Goal: Task Accomplishment & Management: Manage account settings

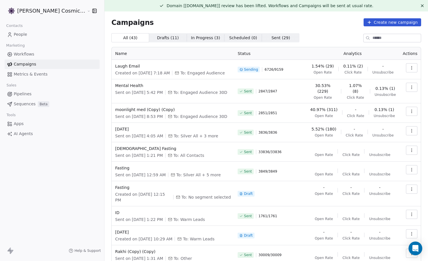
click at [358, 68] on span "0.11% (2)" at bounding box center [353, 66] width 20 height 6
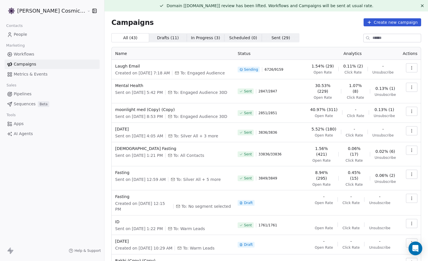
click at [411, 67] on icon "button" at bounding box center [411, 68] width 5 height 5
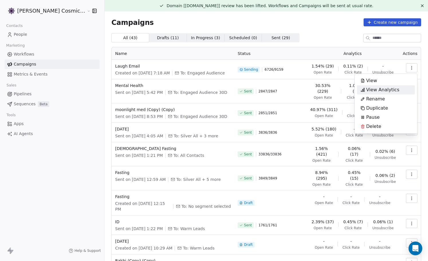
click at [381, 88] on span "View Analytics" at bounding box center [382, 89] width 33 height 7
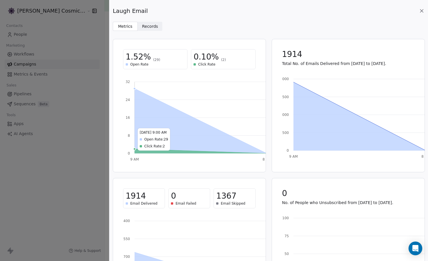
scroll to position [54, 0]
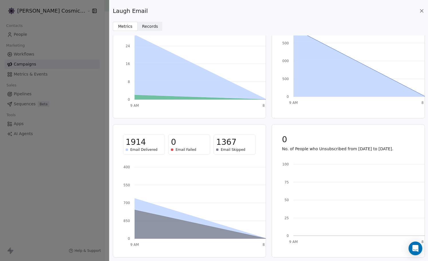
click at [236, 149] on span "Email Skipped" at bounding box center [233, 149] width 25 height 5
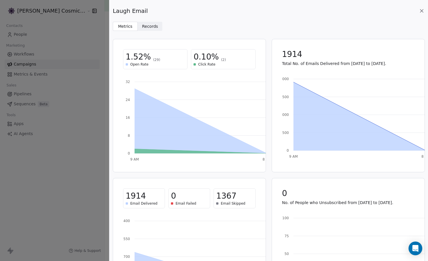
click at [154, 27] on span "Records" at bounding box center [150, 26] width 16 height 6
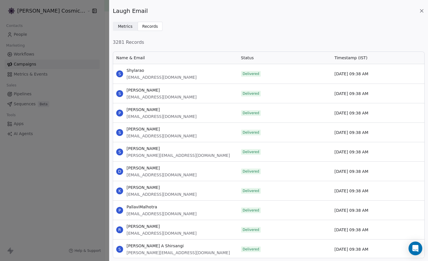
scroll to position [207, 312]
drag, startPoint x: 110, startPoint y: 42, endPoint x: 97, endPoint y: 42, distance: 12.3
click at [98, 42] on div "Laugh Email Metrics Metrics Records Records 3281 Records Name & Email Status Ti…" at bounding box center [214, 130] width 428 height 261
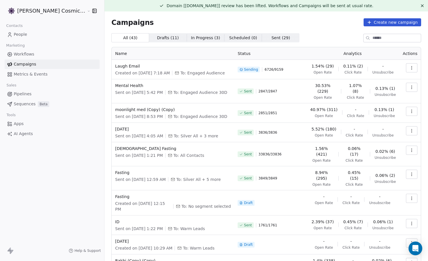
click at [413, 68] on icon "button" at bounding box center [411, 68] width 5 height 5
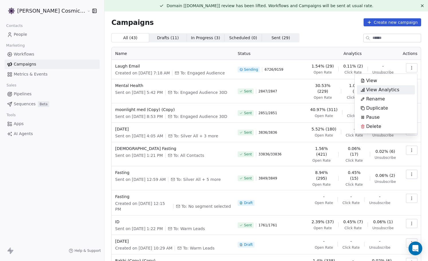
click at [378, 91] on span "View Analytics" at bounding box center [382, 89] width 33 height 7
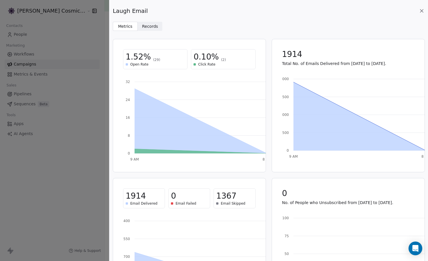
click at [221, 61] on span "(2)" at bounding box center [223, 60] width 5 height 5
click at [203, 58] on span "0.10%" at bounding box center [206, 57] width 25 height 10
click at [203, 68] on div "0.10% (2) Click Rate" at bounding box center [223, 59] width 64 height 20
click at [206, 64] on span "Click Rate" at bounding box center [206, 64] width 17 height 5
click at [221, 59] on span "(2)" at bounding box center [223, 60] width 5 height 5
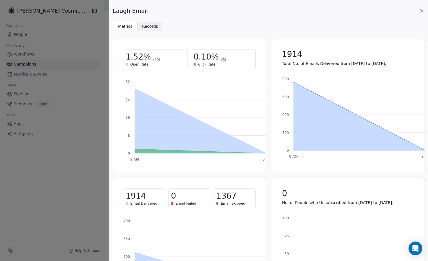
click at [221, 59] on span "(2)" at bounding box center [223, 60] width 5 height 5
click at [208, 57] on span "0.10%" at bounding box center [206, 57] width 25 height 10
click at [149, 59] on div "1.52% (29)" at bounding box center [155, 57] width 59 height 10
click at [153, 56] on div "1.52% (29)" at bounding box center [155, 57] width 59 height 10
click at [152, 23] on span "Records" at bounding box center [150, 26] width 16 height 6
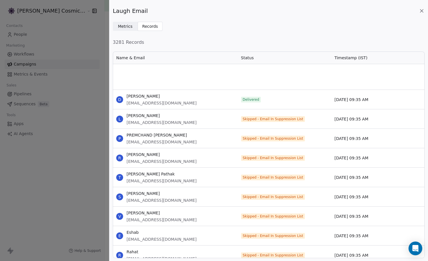
scroll to position [8525, 0]
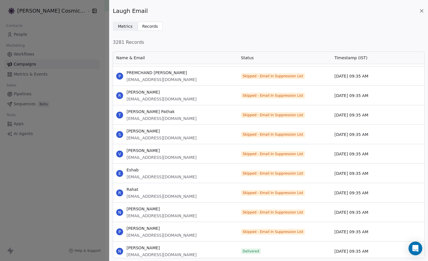
click at [422, 11] on icon at bounding box center [421, 10] width 3 height 3
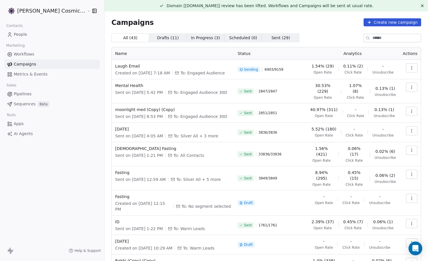
click at [20, 36] on span "People" at bounding box center [20, 34] width 13 height 6
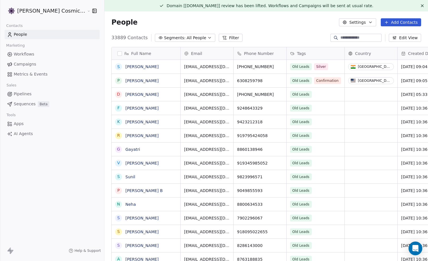
scroll to position [230, 334]
click at [187, 36] on span "All People" at bounding box center [196, 38] width 19 height 6
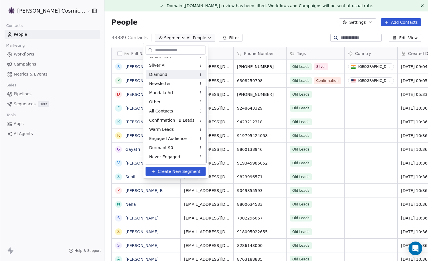
scroll to position [42, 0]
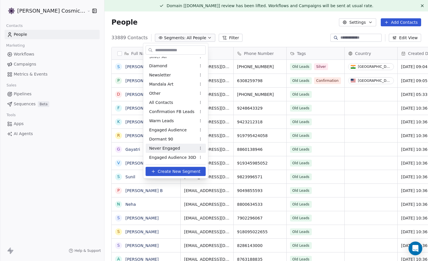
click at [167, 148] on span "Never Engaged" at bounding box center [164, 148] width 31 height 6
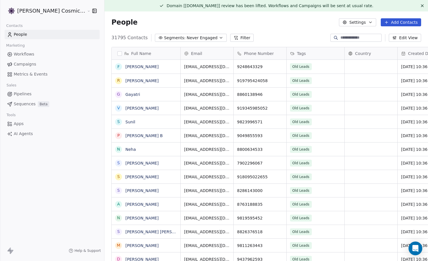
scroll to position [230, 334]
click at [26, 63] on span "Campaigns" at bounding box center [25, 64] width 22 height 6
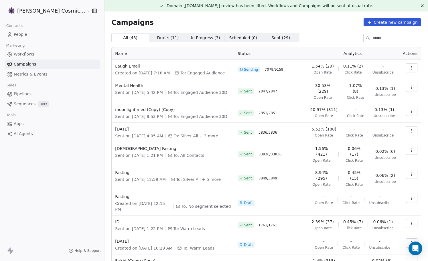
click at [411, 66] on icon "button" at bounding box center [411, 66] width 0 height 0
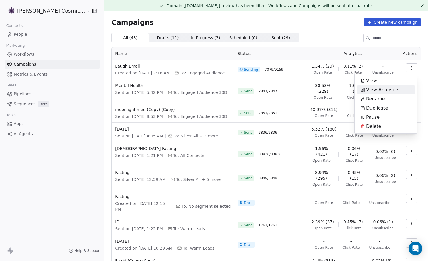
click at [385, 90] on span "View Analytics" at bounding box center [382, 89] width 33 height 7
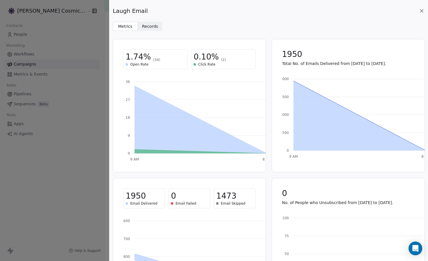
click at [151, 27] on span "Records" at bounding box center [150, 26] width 16 height 6
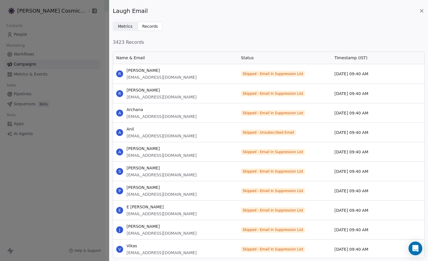
scroll to position [207, 312]
click at [126, 27] on span "Metrics" at bounding box center [125, 26] width 15 height 6
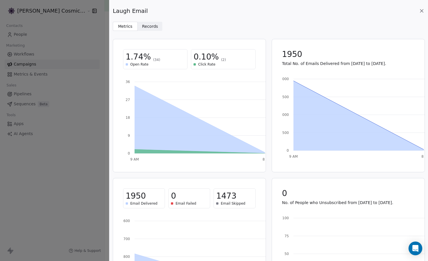
click at [423, 11] on icon at bounding box center [422, 11] width 6 height 6
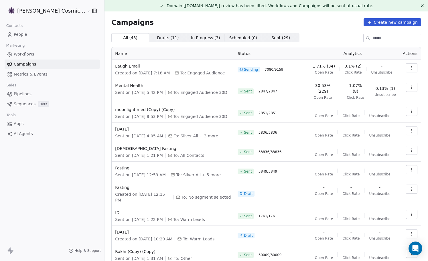
click at [411, 67] on icon "button" at bounding box center [411, 68] width 5 height 5
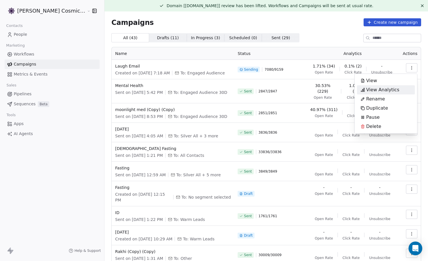
click at [377, 91] on span "View Analytics" at bounding box center [382, 89] width 33 height 7
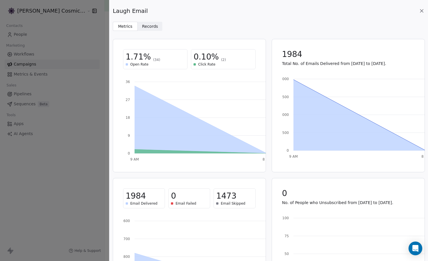
click at [418, 10] on div "Laugh Email" at bounding box center [269, 11] width 312 height 8
click at [422, 10] on icon at bounding box center [421, 10] width 3 height 3
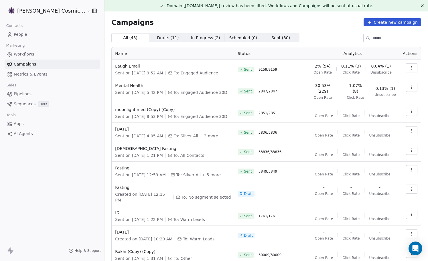
click at [413, 67] on icon "button" at bounding box center [411, 68] width 5 height 5
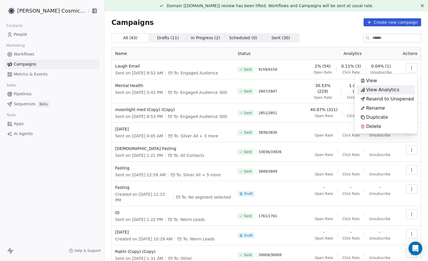
click at [381, 90] on span "View Analytics" at bounding box center [382, 89] width 33 height 7
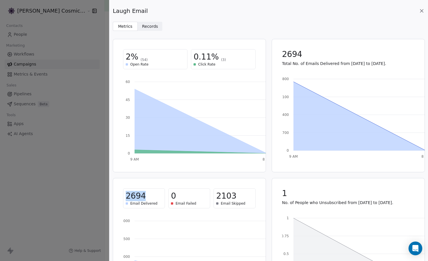
drag, startPoint x: 127, startPoint y: 198, endPoint x: 156, endPoint y: 197, distance: 29.8
click at [157, 197] on div "2694" at bounding box center [144, 196] width 37 height 10
drag, startPoint x: 225, startPoint y: 196, endPoint x: 245, endPoint y: 196, distance: 20.0
click at [245, 196] on div "2103" at bounding box center [234, 196] width 37 height 10
click at [148, 25] on span "Records" at bounding box center [150, 26] width 16 height 6
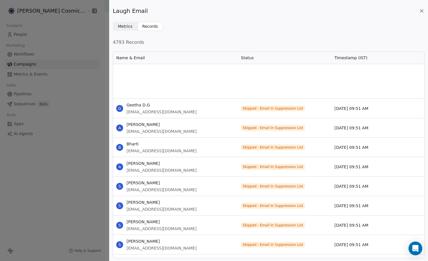
scroll to position [4186, 0]
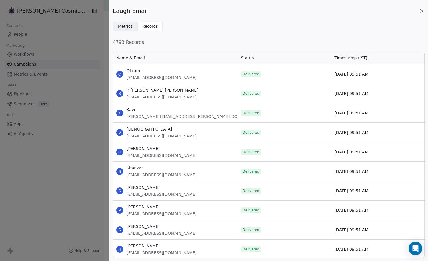
click at [422, 11] on icon at bounding box center [421, 10] width 3 height 3
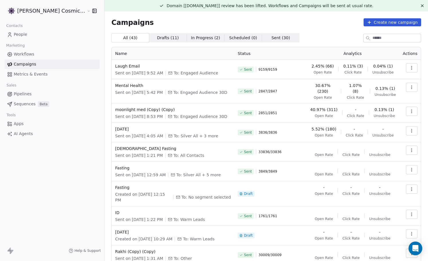
click at [38, 34] on link "People" at bounding box center [52, 34] width 95 height 9
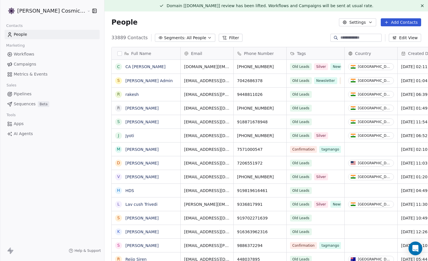
scroll to position [230, 334]
click at [199, 39] on button "Segments: All People" at bounding box center [185, 38] width 60 height 8
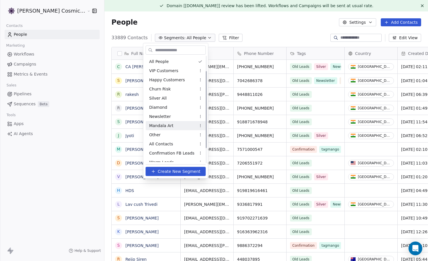
scroll to position [42, 0]
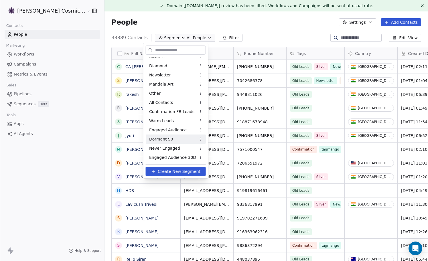
click at [172, 139] on div "Dormant 90" at bounding box center [176, 139] width 60 height 9
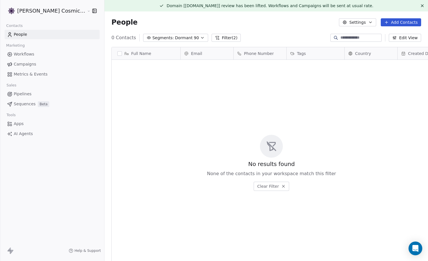
scroll to position [230, 334]
click at [184, 36] on span "Dormant 90" at bounding box center [187, 38] width 24 height 6
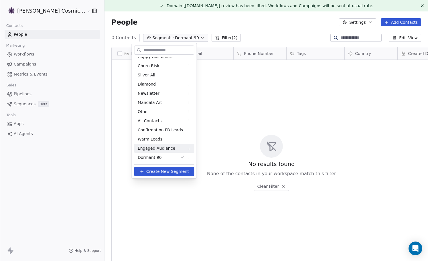
scroll to position [42, 0]
click at [157, 149] on span "Never Engaged" at bounding box center [153, 148] width 31 height 6
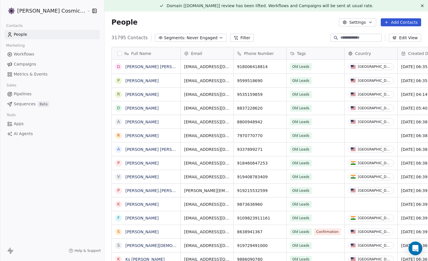
scroll to position [230, 334]
click at [234, 36] on icon at bounding box center [236, 38] width 5 height 5
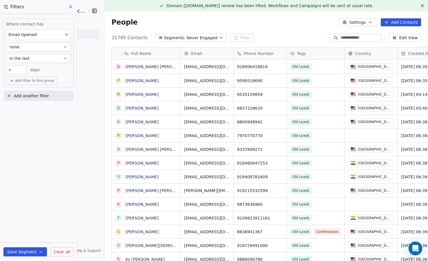
click at [23, 70] on input "***" at bounding box center [16, 70] width 18 height 4
type input "**"
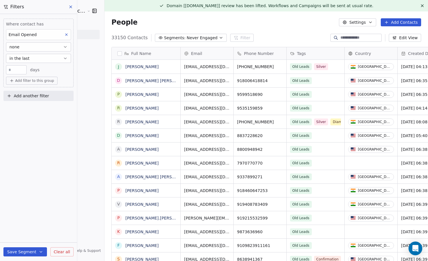
click at [72, 5] on icon at bounding box center [70, 7] width 5 height 5
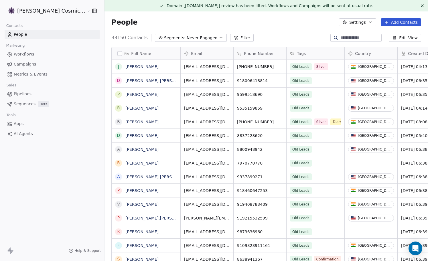
click at [219, 38] on icon "button" at bounding box center [221, 38] width 5 height 5
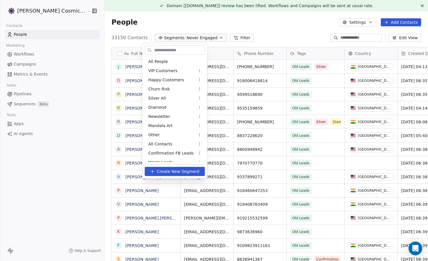
scroll to position [32, 0]
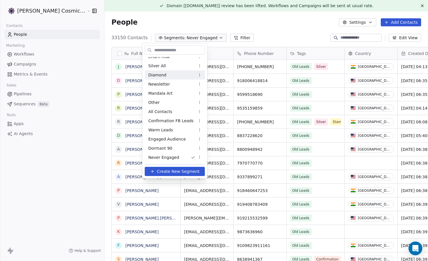
click at [173, 73] on div "Diamond" at bounding box center [175, 74] width 60 height 9
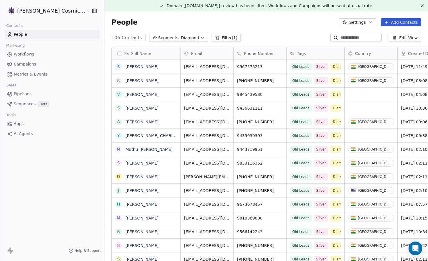
scroll to position [230, 334]
click at [215, 40] on button "Filter (1)" at bounding box center [226, 38] width 29 height 8
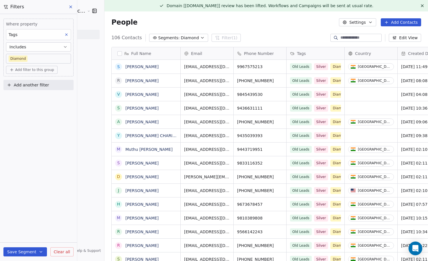
click at [27, 86] on span "Add another filter" at bounding box center [31, 85] width 35 height 6
click at [32, 107] on span "Contact activity" at bounding box center [25, 108] width 32 height 6
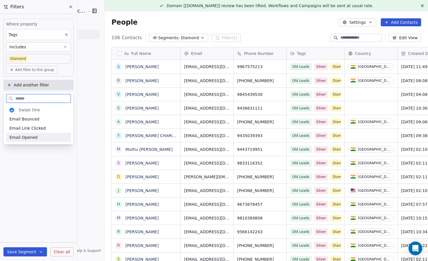
click at [35, 138] on div "Email Opened" at bounding box center [38, 138] width 58 height 6
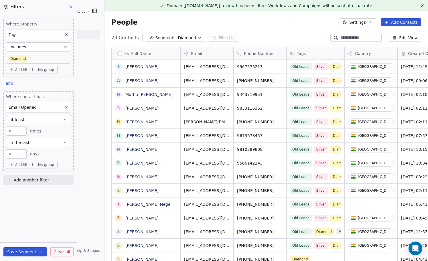
click at [20, 154] on input "**" at bounding box center [16, 154] width 18 height 4
type input "*"
type input "**"
click at [72, 8] on icon at bounding box center [70, 7] width 5 height 5
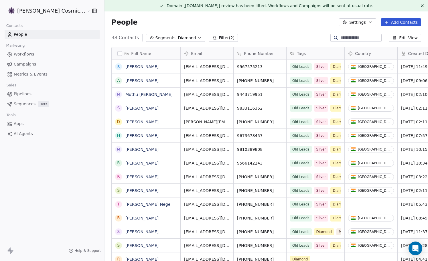
click at [178, 36] on span "Diamond" at bounding box center [187, 38] width 18 height 6
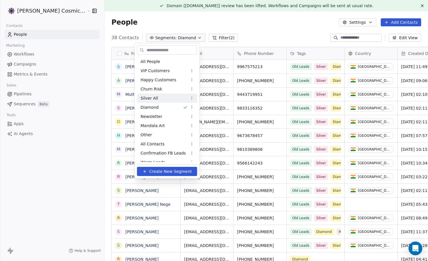
click at [162, 96] on div "Silver All" at bounding box center [167, 98] width 60 height 9
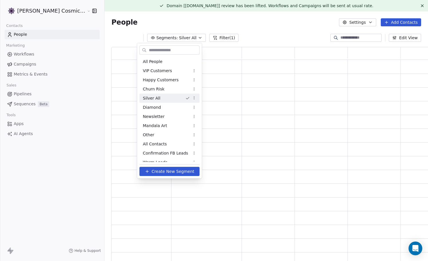
scroll to position [216, 320]
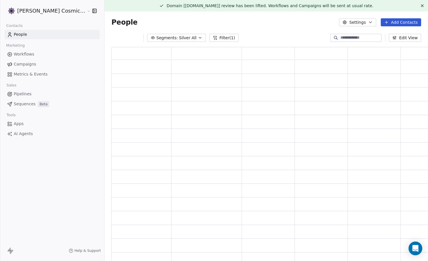
click at [215, 39] on button "Filter (1)" at bounding box center [223, 38] width 29 height 8
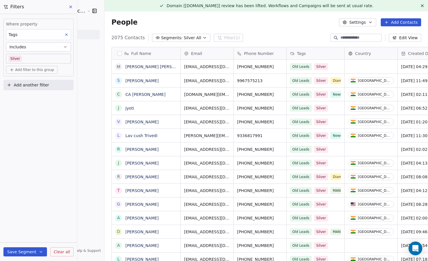
scroll to position [230, 334]
click at [31, 84] on span "Add another filter" at bounding box center [31, 85] width 35 height 6
click at [33, 107] on span "Contact activity" at bounding box center [25, 108] width 32 height 6
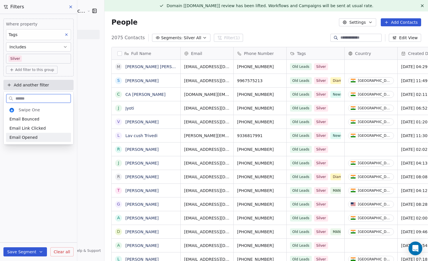
click at [31, 139] on span "Email Opened" at bounding box center [23, 138] width 28 height 6
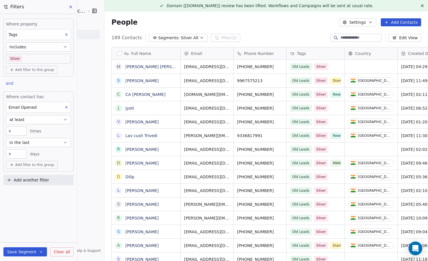
click at [65, 142] on icon "button" at bounding box center [65, 142] width 5 height 5
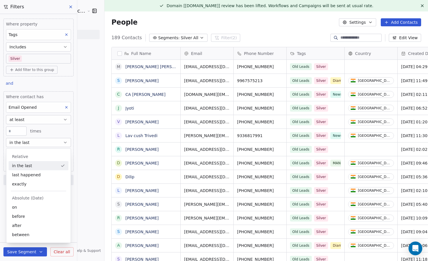
click at [62, 137] on div "Where contact has Email Opened at least * times in the last ** days" at bounding box center [38, 126] width 65 height 65
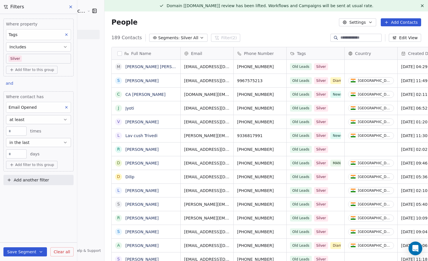
click at [12, 155] on input "**" at bounding box center [16, 154] width 18 height 4
type input "*"
type input "***"
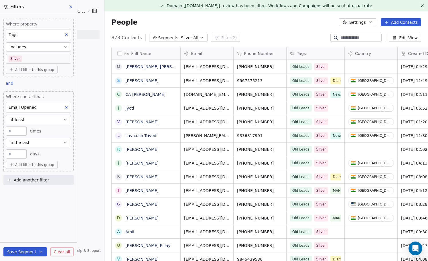
click at [66, 107] on icon at bounding box center [67, 108] width 2 height 2
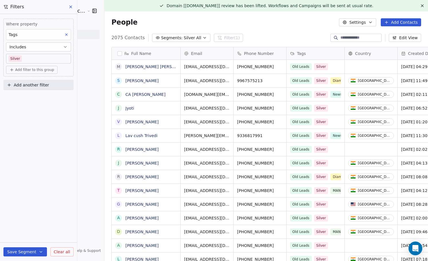
click at [71, 8] on icon at bounding box center [70, 7] width 5 height 5
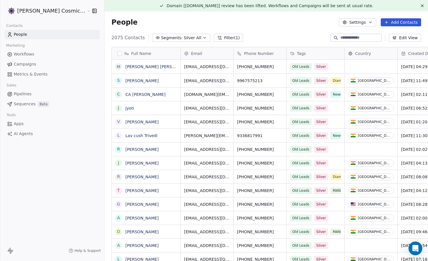
click at [34, 67] on span "Campaigns" at bounding box center [25, 64] width 22 height 6
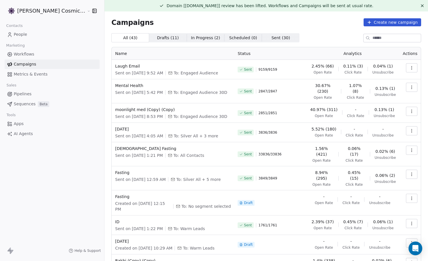
click at [410, 67] on icon "button" at bounding box center [411, 68] width 5 height 5
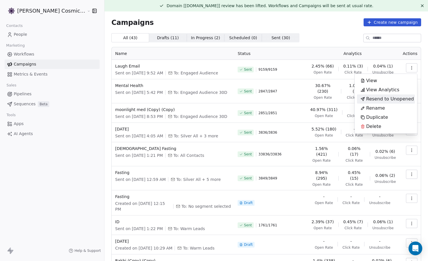
click at [316, 38] on html "Sumit Upreti Cosmic Academy LLP Contacts People Marketing Workflows Campaigns M…" at bounding box center [214, 130] width 428 height 261
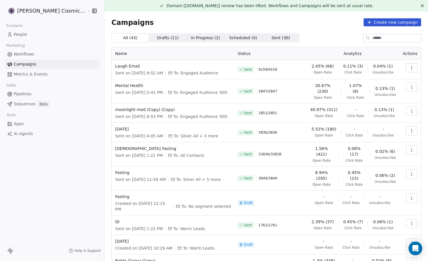
click at [31, 35] on link "People" at bounding box center [52, 34] width 95 height 9
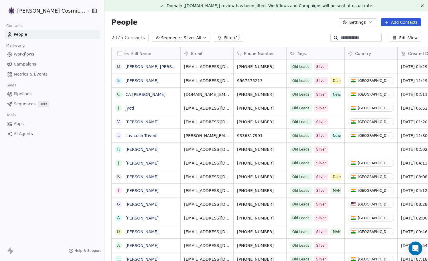
scroll to position [230, 334]
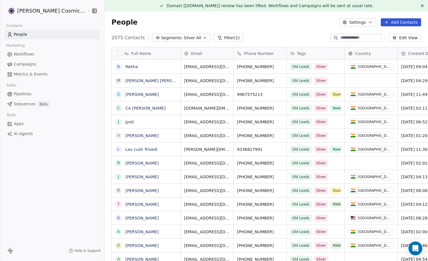
click at [202, 38] on icon "button" at bounding box center [204, 38] width 5 height 5
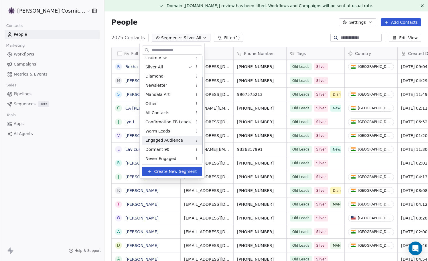
scroll to position [42, 0]
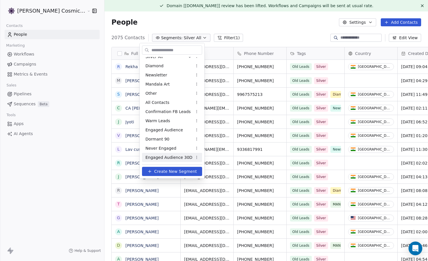
click at [172, 171] on span "Create New Segment" at bounding box center [175, 172] width 43 height 6
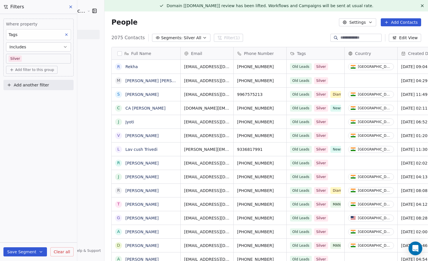
click at [41, 59] on body "Sumit Upreti Cosmic Academy LLP Contacts People Marketing Workflows Campaigns M…" at bounding box center [214, 130] width 428 height 261
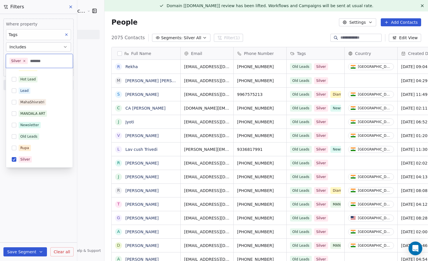
scroll to position [0, 0]
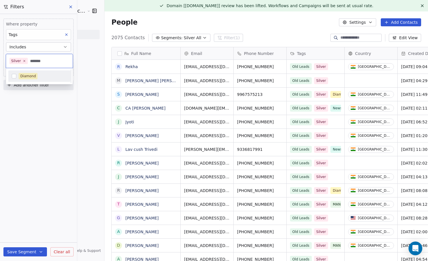
type input "*******"
click at [42, 75] on div "Diamond" at bounding box center [43, 76] width 48 height 6
type input "**********"
click at [40, 83] on span "Newsletter" at bounding box center [30, 83] width 22 height 6
type input "*******"
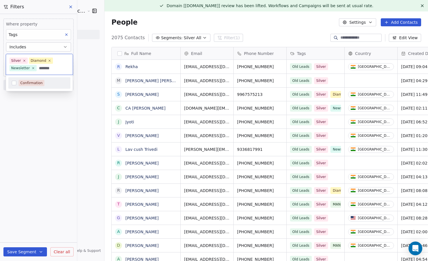
click at [46, 82] on div "Confirmation" at bounding box center [43, 83] width 48 height 6
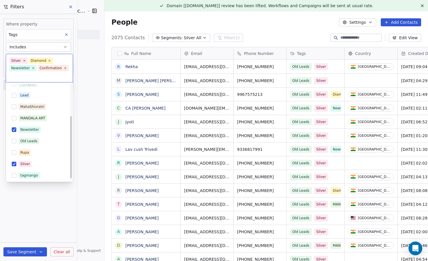
scroll to position [54, 0]
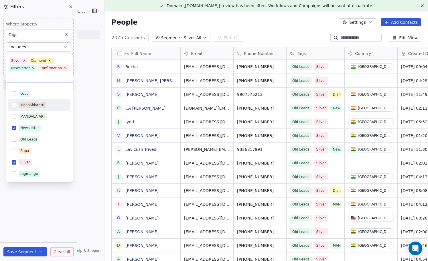
click at [14, 105] on button "Suggestions" at bounding box center [14, 105] width 5 height 5
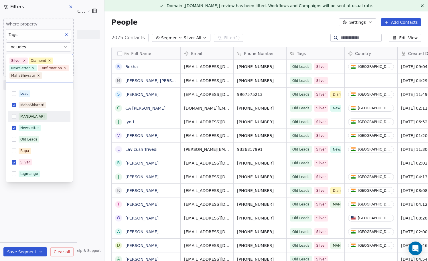
click at [14, 116] on button "Suggestions" at bounding box center [14, 116] width 5 height 5
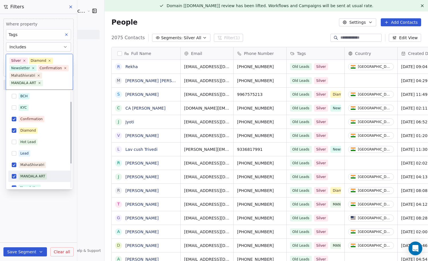
scroll to position [0, 0]
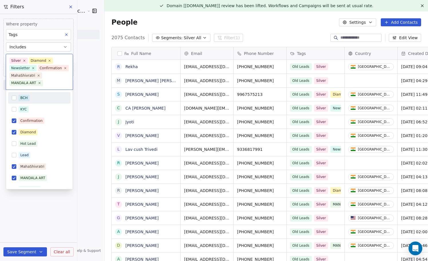
click at [54, 82] on input "text" at bounding box center [56, 83] width 25 height 6
click at [83, 108] on html "Sumit Upreti Cosmic Academy LLP Contacts People Marketing Workflows Campaigns M…" at bounding box center [214, 130] width 428 height 261
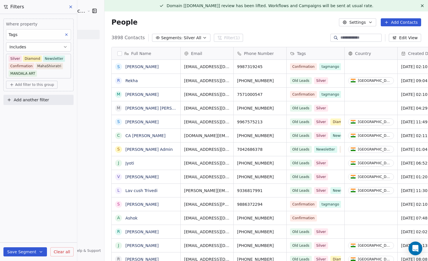
scroll to position [230, 334]
click at [56, 75] on body "Sumit Upreti Cosmic Academy LLP Contacts People Marketing Workflows Campaigns M…" at bounding box center [214, 130] width 428 height 261
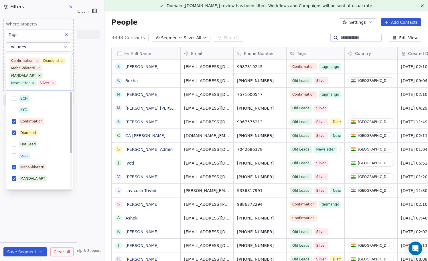
scroll to position [7, 0]
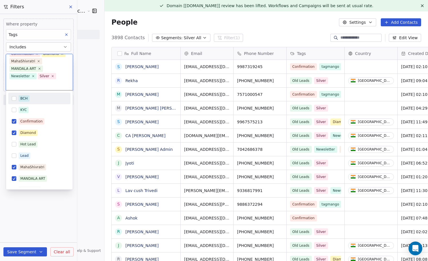
click at [13, 99] on button "Suggestions" at bounding box center [14, 98] width 5 height 5
click at [55, 215] on html "Sumit Upreti Cosmic Academy LLP Contacts People Marketing Workflows Campaigns M…" at bounding box center [214, 130] width 428 height 261
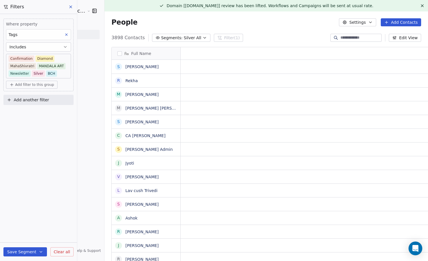
scroll to position [230, 334]
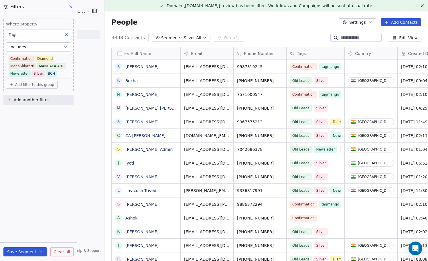
click at [56, 74] on body "Sumit Upreti Cosmic Academy LLP Contacts People Marketing Workflows Campaigns M…" at bounding box center [214, 130] width 428 height 261
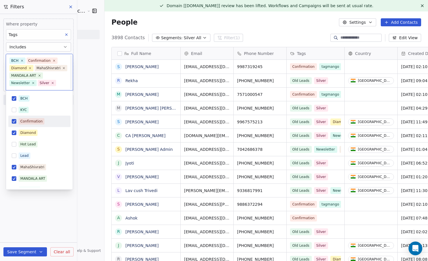
scroll to position [7, 0]
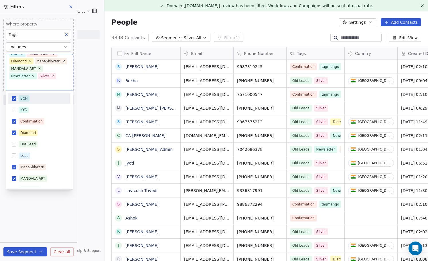
click at [13, 98] on button "Suggestions" at bounding box center [14, 98] width 5 height 5
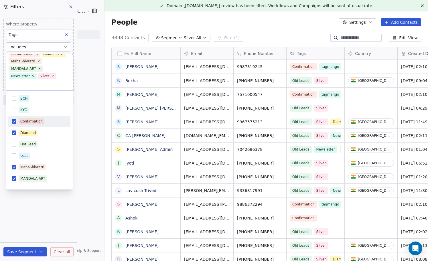
click at [55, 215] on html "Sumit Upreti Cosmic Academy LLP Contacts People Marketing Workflows Campaigns M…" at bounding box center [214, 130] width 428 height 261
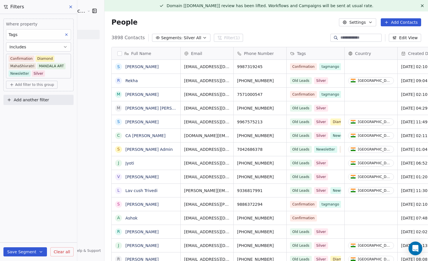
scroll to position [230, 334]
click at [60, 73] on body "Sumit Upreti Cosmic Academy LLP Contacts People Marketing Workflows Campaigns M…" at bounding box center [214, 130] width 428 height 261
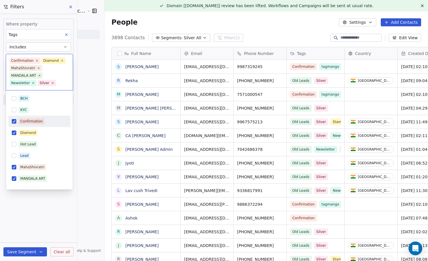
scroll to position [7, 0]
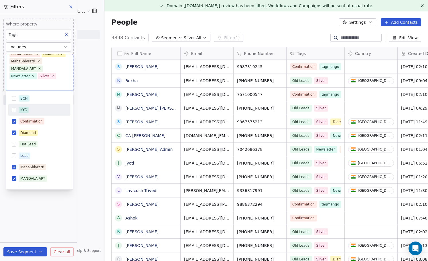
click at [32, 108] on div "KYC" at bounding box center [43, 110] width 48 height 6
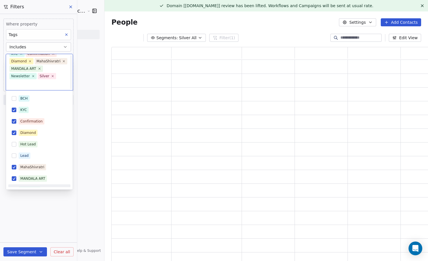
click at [52, 207] on html "Sumit Upreti Cosmic Academy LLP Contacts People Marketing Workflows Campaigns M…" at bounding box center [214, 130] width 428 height 261
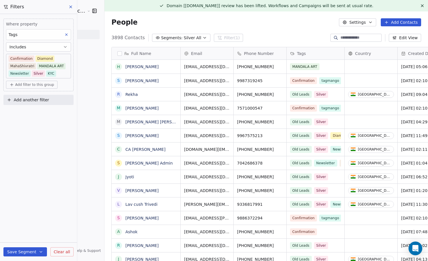
scroll to position [230, 334]
click at [59, 75] on body "Sumit Upreti Cosmic Academy LLP Contacts People Marketing Workflows Campaigns M…" at bounding box center [214, 130] width 428 height 261
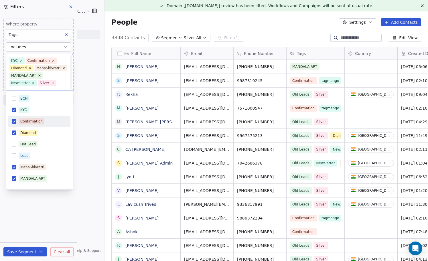
scroll to position [7, 0]
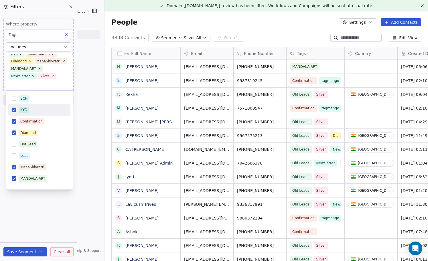
click at [15, 111] on button "Suggestions" at bounding box center [14, 110] width 5 height 5
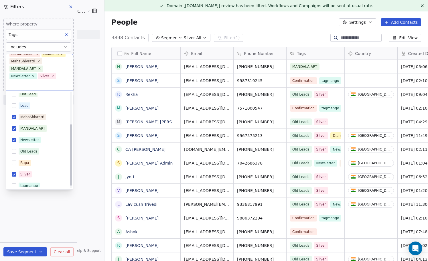
scroll to position [0, 0]
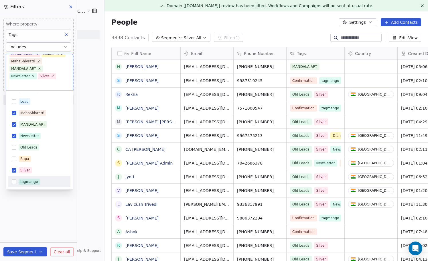
click at [53, 202] on html "Sumit Upreti Cosmic Academy LLP Contacts People Marketing Workflows Campaigns M…" at bounding box center [214, 130] width 428 height 261
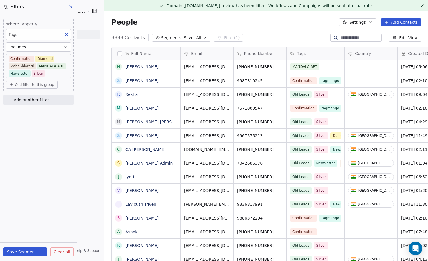
click at [41, 99] on span "Add another filter" at bounding box center [31, 100] width 35 height 6
click at [43, 114] on span "Contact properties" at bounding box center [27, 114] width 37 height 6
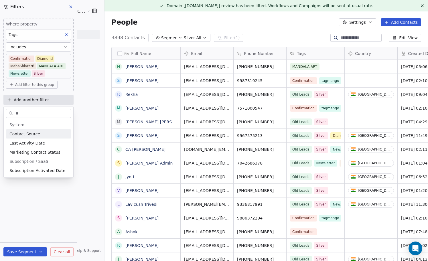
type input "*"
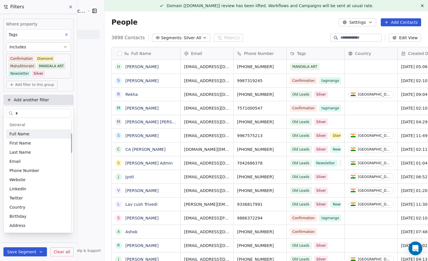
scroll to position [82, 0]
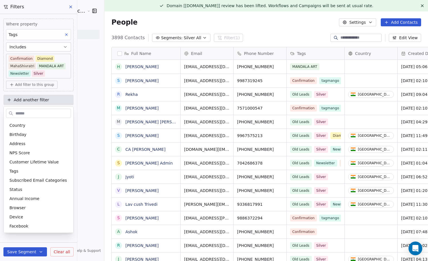
click at [44, 99] on html "Sumit Upreti Cosmic Academy LLP Contacts People Marketing Workflows Campaigns M…" at bounding box center [214, 130] width 428 height 261
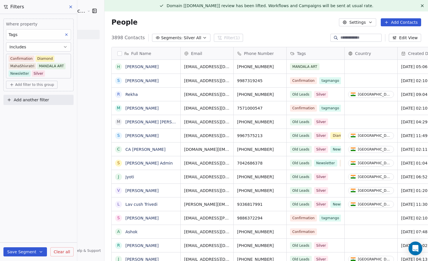
click at [44, 99] on span "Add another filter" at bounding box center [31, 100] width 35 height 6
click at [42, 114] on span "Contact properties" at bounding box center [27, 114] width 37 height 6
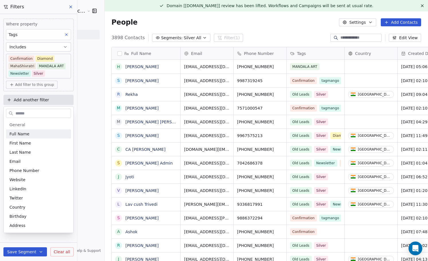
click at [47, 102] on html "Sumit Upreti Cosmic Academy LLP Contacts People Marketing Workflows Campaigns M…" at bounding box center [214, 130] width 428 height 261
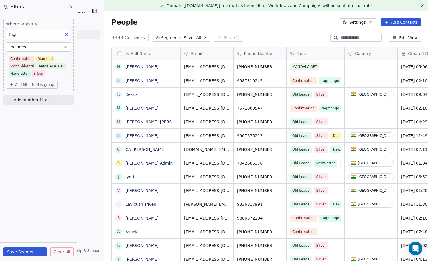
click at [47, 102] on span "Add another filter" at bounding box center [31, 100] width 35 height 6
click at [42, 123] on div "Contact activity" at bounding box center [38, 123] width 58 height 6
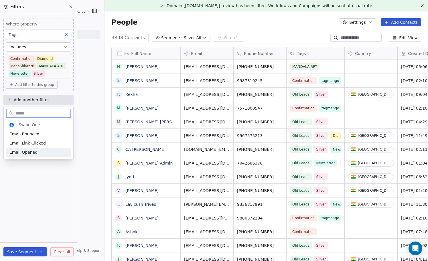
click at [39, 153] on div "Email Opened" at bounding box center [38, 152] width 58 height 6
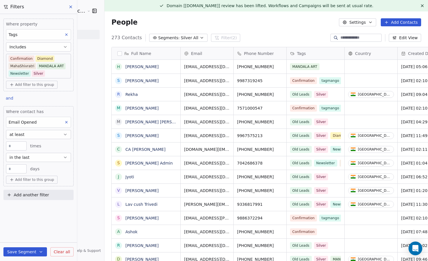
scroll to position [230, 334]
click at [11, 99] on span "and" at bounding box center [9, 98] width 7 height 5
click at [15, 122] on div "or" at bounding box center [16, 120] width 14 height 6
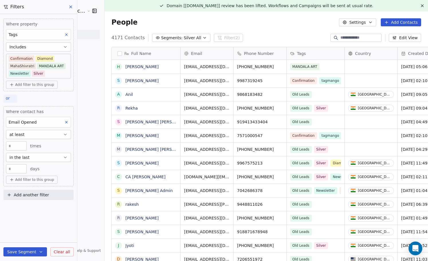
click at [10, 98] on div "or" at bounding box center [10, 99] width 14 height 8
click at [13, 109] on span "and" at bounding box center [12, 111] width 7 height 6
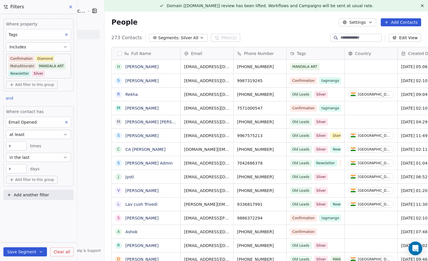
click at [65, 135] on icon "button" at bounding box center [65, 134] width 5 height 5
click at [45, 175] on div "less than" at bounding box center [39, 175] width 60 height 9
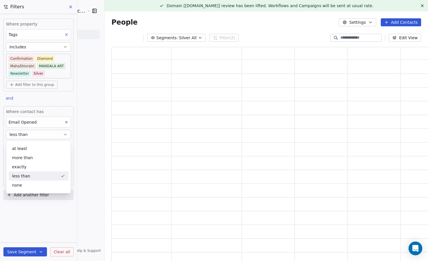
scroll to position [216, 320]
click at [20, 142] on div "*" at bounding box center [16, 145] width 21 height 9
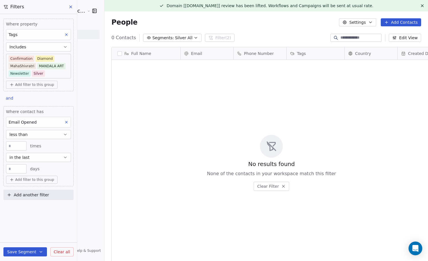
scroll to position [230, 334]
click at [18, 147] on input "*" at bounding box center [16, 146] width 18 height 4
type input "*"
click at [20, 171] on input "**" at bounding box center [16, 169] width 18 height 4
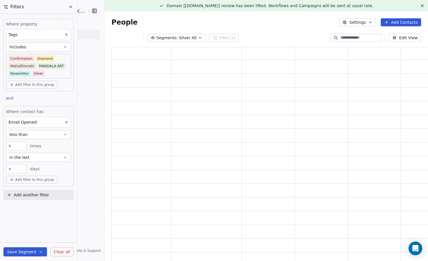
click at [20, 171] on input "**" at bounding box center [16, 169] width 18 height 4
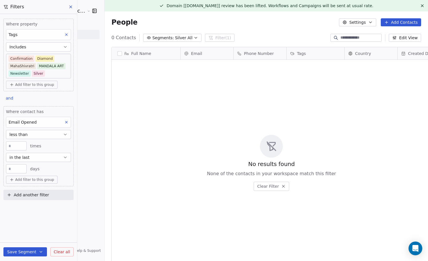
type input "*"
type input "**"
click at [58, 123] on div "Email Opened" at bounding box center [38, 122] width 65 height 11
click at [58, 123] on html "Sumit Upreti Cosmic Academy LLP Contacts People Marketing Workflows Campaigns M…" at bounding box center [214, 130] width 428 height 261
click at [10, 97] on span "and" at bounding box center [9, 98] width 7 height 5
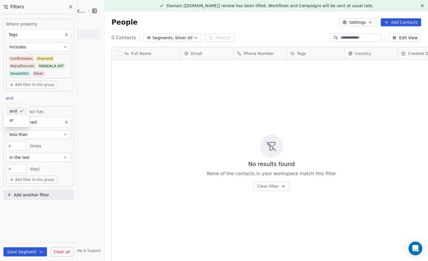
click at [16, 121] on div "or" at bounding box center [16, 120] width 14 height 6
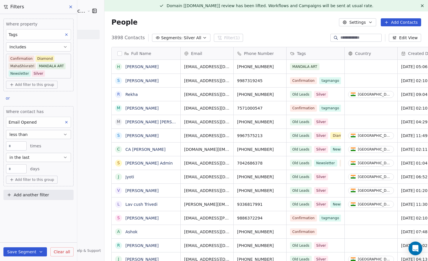
click at [18, 146] on input "*" at bounding box center [16, 146] width 18 height 4
click at [63, 133] on icon "button" at bounding box center [65, 134] width 5 height 5
click at [47, 159] on div "more than" at bounding box center [39, 157] width 60 height 9
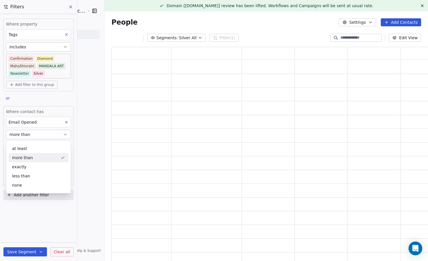
scroll to position [216, 320]
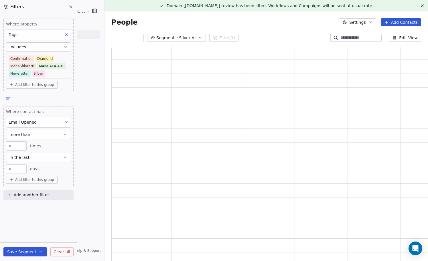
click at [17, 147] on input "*" at bounding box center [16, 146] width 18 height 4
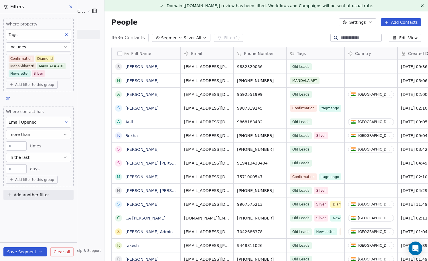
scroll to position [230, 334]
type input "*"
click at [66, 121] on icon at bounding box center [66, 122] width 4 height 4
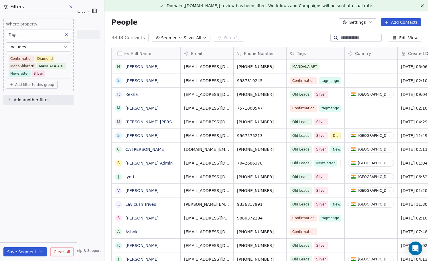
click at [45, 84] on span "Add filter to this group" at bounding box center [34, 84] width 39 height 5
click at [40, 104] on span "Contact activity" at bounding box center [28, 106] width 32 height 6
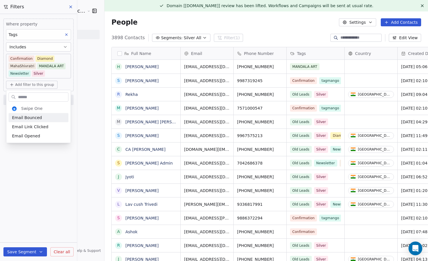
click at [48, 85] on html "Sumit Upreti Cosmic Academy LLP Contacts People Marketing Workflows Campaigns M…" at bounding box center [214, 130] width 428 height 261
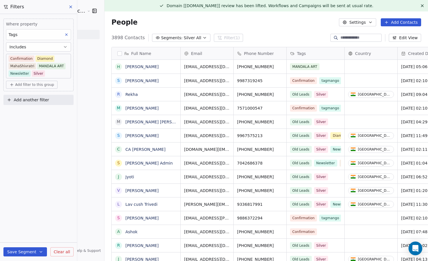
click at [41, 99] on span "Add another filter" at bounding box center [31, 100] width 35 height 6
click at [46, 87] on html "Sumit Upreti Cosmic Academy LLP Contacts People Marketing Workflows Campaigns M…" at bounding box center [214, 130] width 428 height 261
click at [46, 84] on span "Add filter to this group" at bounding box center [34, 84] width 39 height 5
click at [40, 95] on span "Contact properties" at bounding box center [30, 97] width 37 height 6
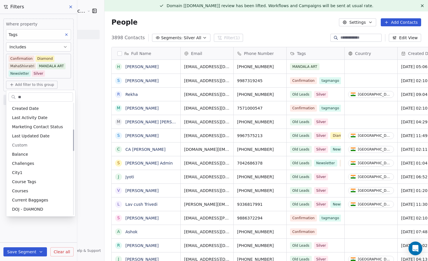
scroll to position [0, 0]
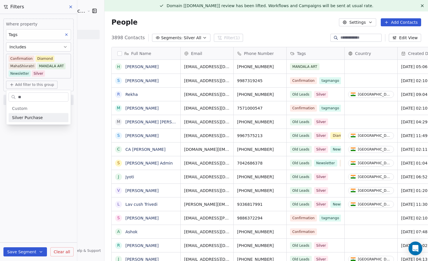
type input "*"
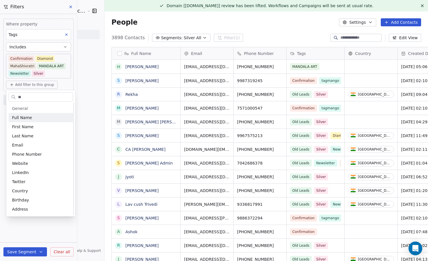
scroll to position [155, 0]
type input "*"
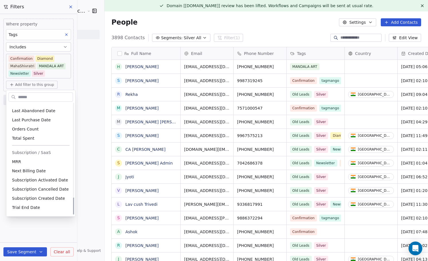
scroll to position [628, 0]
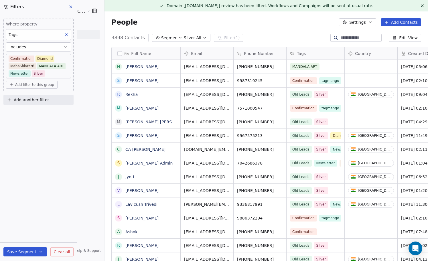
click at [46, 232] on html "Sumit Upreti Cosmic Academy LLP Contacts People Marketing Workflows Campaigns M…" at bounding box center [214, 130] width 428 height 261
click at [44, 86] on span "Add filter to this group" at bounding box center [34, 84] width 39 height 5
click at [44, 98] on span "Contact properties" at bounding box center [30, 97] width 37 height 6
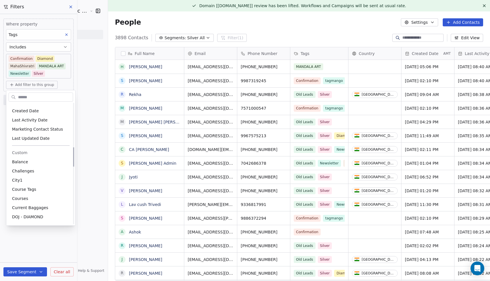
scroll to position [273, 0]
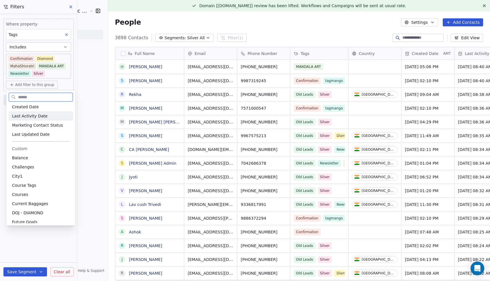
click at [41, 113] on span "Last Activity Date" at bounding box center [30, 116] width 36 height 6
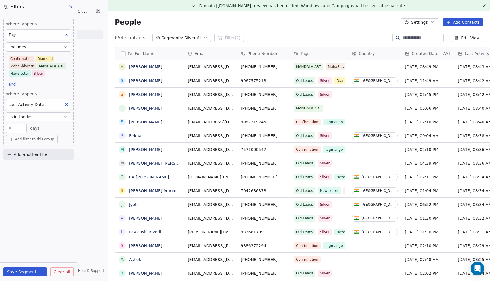
scroll to position [247, 393]
click at [19, 128] on input "**" at bounding box center [16, 128] width 18 height 4
type input "*"
type input "**"
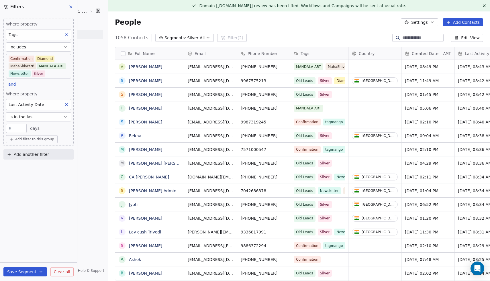
click at [56, 119] on button "is in the last" at bounding box center [38, 116] width 65 height 9
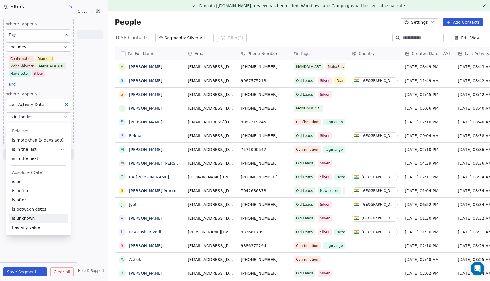
click at [41, 217] on div "is unknown" at bounding box center [39, 218] width 60 height 9
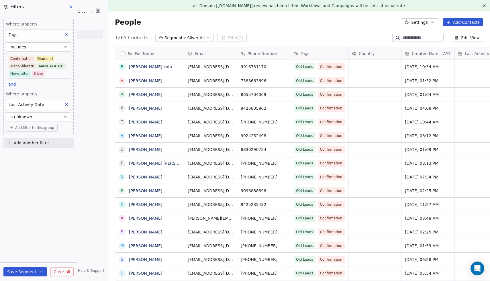
click at [58, 115] on button "is unknown" at bounding box center [38, 116] width 65 height 9
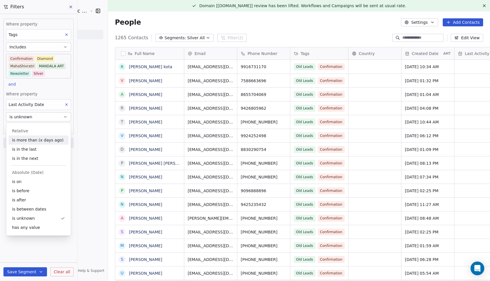
click at [41, 118] on button "is unknown" at bounding box center [38, 116] width 65 height 9
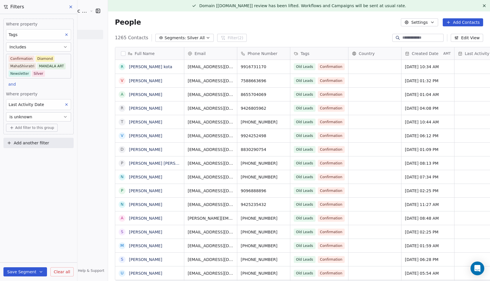
click at [41, 118] on button "is unknown" at bounding box center [38, 116] width 65 height 9
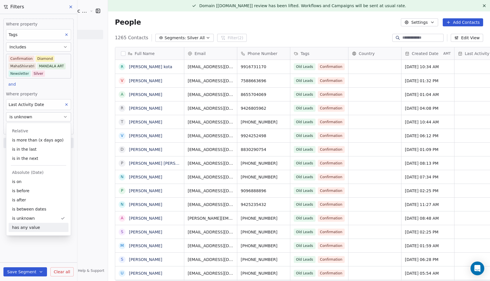
click at [49, 239] on div "Where property Tags Includes Confirmation Diamond MahaShivratri MANDALA ART New…" at bounding box center [38, 147] width 77 height 267
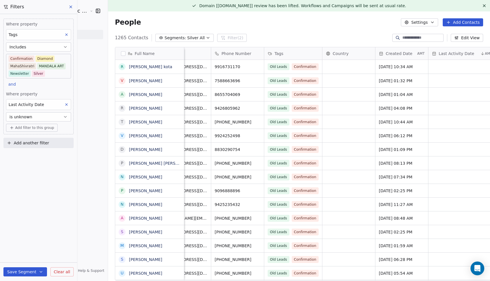
scroll to position [0, 0]
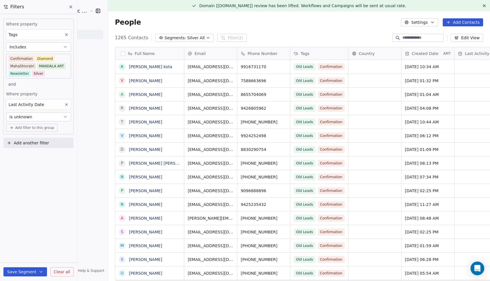
click at [51, 116] on button "is unknown" at bounding box center [38, 116] width 65 height 9
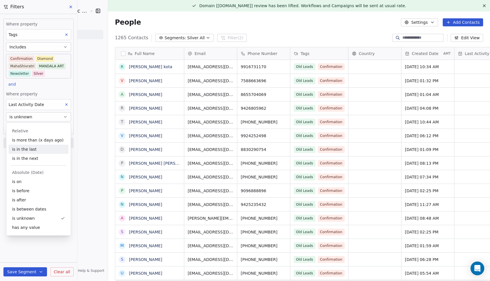
click at [43, 148] on div "is in the last" at bounding box center [39, 149] width 60 height 9
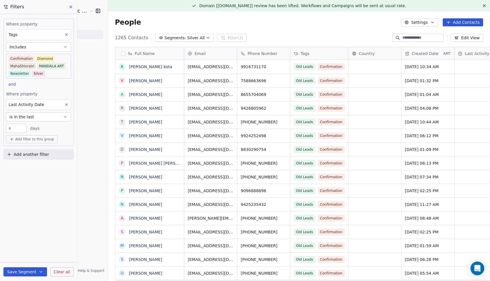
click at [19, 127] on input "number" at bounding box center [16, 128] width 18 height 4
type input "**"
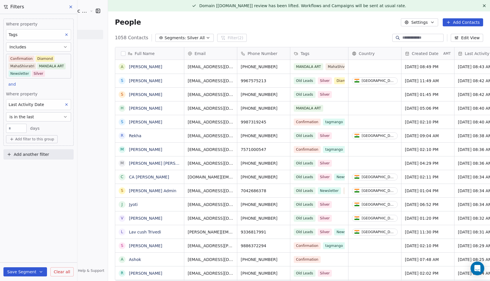
click at [34, 184] on div "Where property Tags Includes Confirmation Diamond MahaShivratri MANDALA ART New…" at bounding box center [38, 147] width 77 height 267
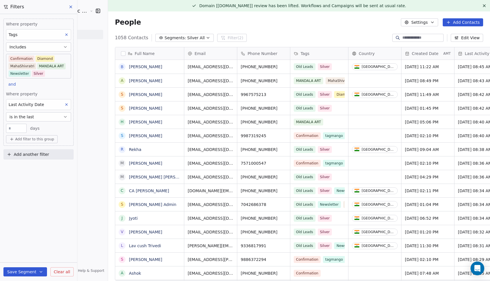
click at [61, 117] on button "is in the last" at bounding box center [38, 116] width 65 height 9
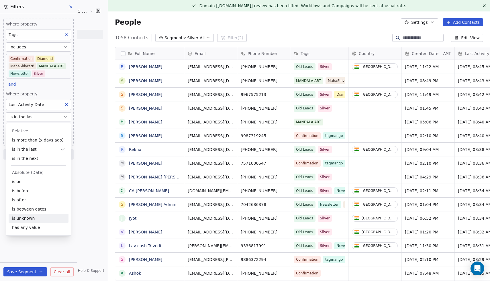
click at [43, 216] on div "is unknown" at bounding box center [39, 218] width 60 height 9
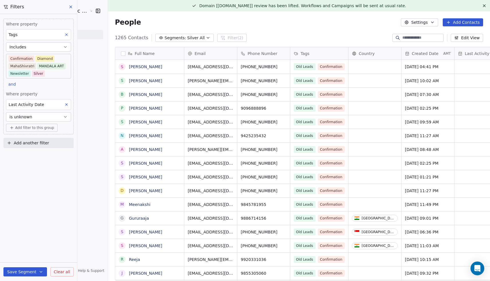
click at [23, 261] on button "Save Segment" at bounding box center [25, 271] width 44 height 9
click at [36, 243] on span "Create new segment" at bounding box center [37, 246] width 42 height 6
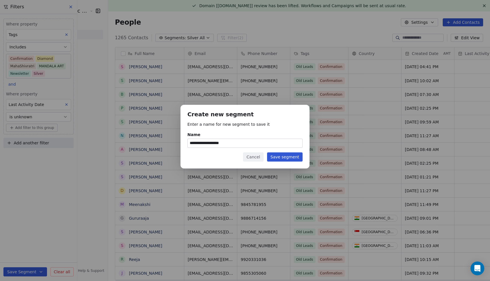
type input "**********"
click at [285, 157] on button "Save segment" at bounding box center [285, 156] width 36 height 9
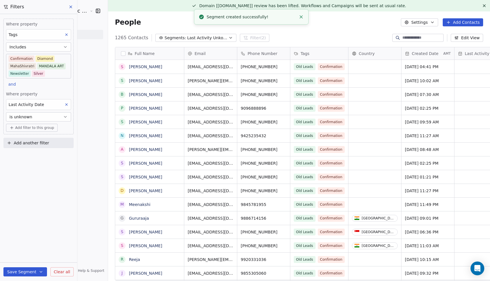
click at [70, 7] on icon at bounding box center [70, 7] width 5 height 5
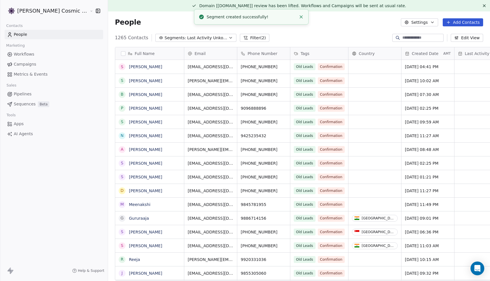
click at [39, 65] on link "Campaigns" at bounding box center [54, 64] width 98 height 9
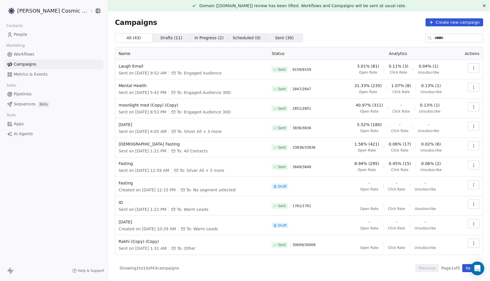
click at [473, 68] on icon "button" at bounding box center [473, 68] width 5 height 5
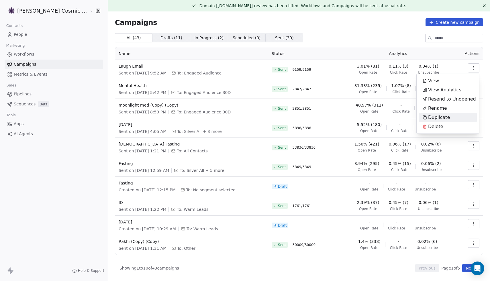
click at [446, 115] on span "Duplicate" at bounding box center [439, 117] width 22 height 7
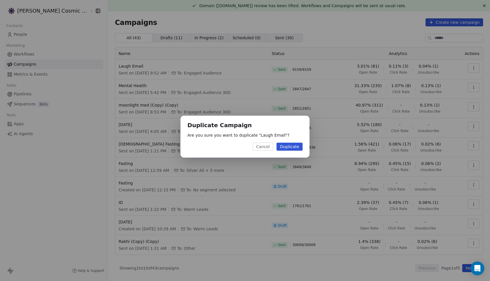
click at [291, 145] on button "Duplicate" at bounding box center [289, 147] width 26 height 8
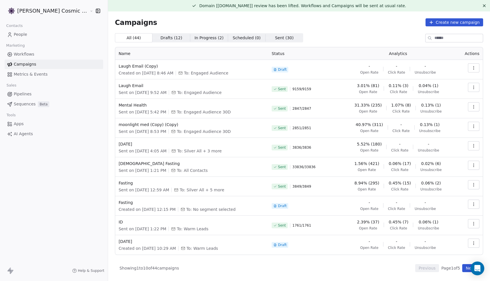
click at [474, 67] on icon "button" at bounding box center [473, 68] width 5 height 5
click at [442, 81] on div "Edit" at bounding box center [448, 80] width 58 height 9
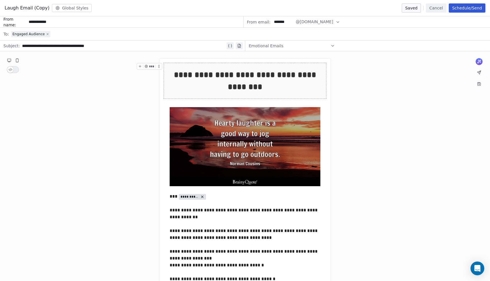
click at [47, 34] on icon at bounding box center [47, 33] width 3 height 3
click at [47, 34] on div "Select a segment" at bounding box center [248, 34] width 475 height 13
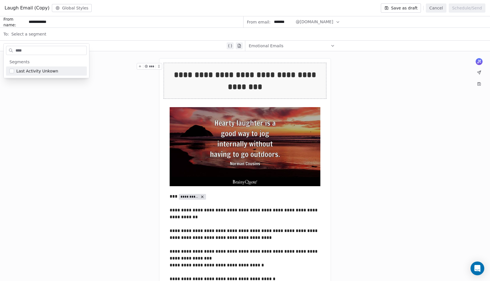
type input "****"
click at [50, 71] on span "Last Activity Unkown" at bounding box center [37, 71] width 42 height 6
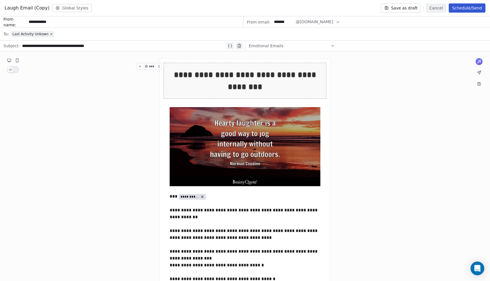
click at [464, 7] on button "Schedule/Send" at bounding box center [466, 7] width 37 height 9
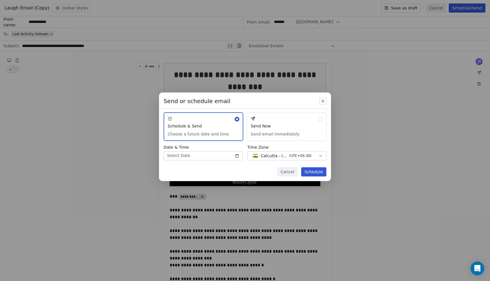
click at [298, 129] on button "Send Now Send email immediately" at bounding box center [287, 126] width 80 height 29
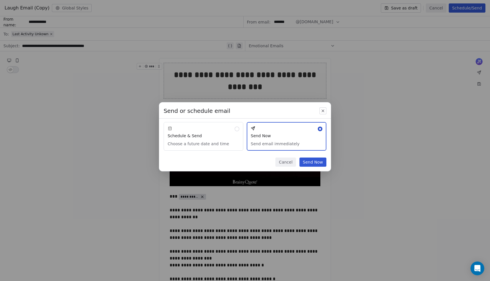
click at [316, 162] on button "Send Now" at bounding box center [312, 161] width 27 height 9
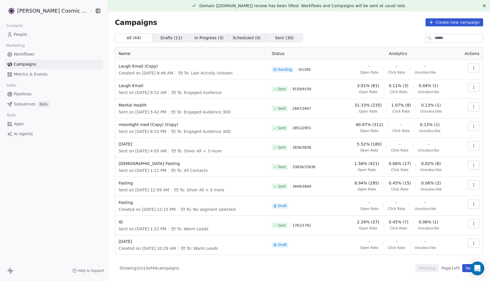
click at [23, 37] on span "People" at bounding box center [20, 34] width 13 height 6
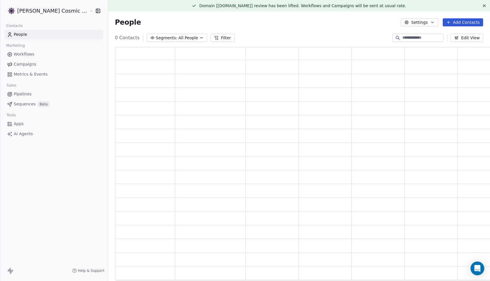
scroll to position [233, 379]
click at [189, 38] on button "Segments: All People" at bounding box center [181, 38] width 60 height 8
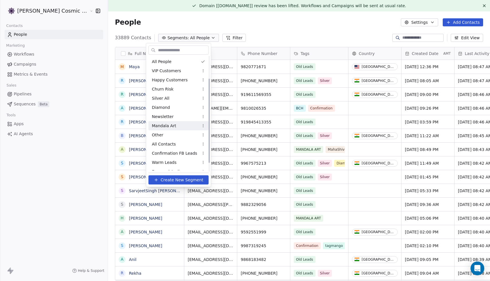
scroll to position [42, 0]
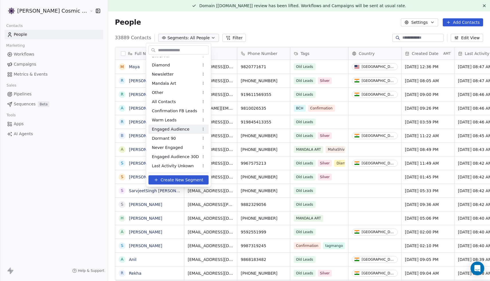
click at [173, 130] on span "Engaged Audience" at bounding box center [171, 129] width 38 height 6
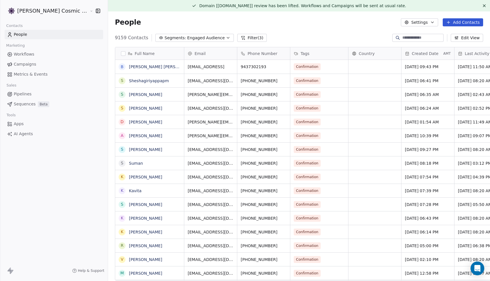
scroll to position [247, 393]
click at [226, 38] on icon "button" at bounding box center [228, 38] width 5 height 5
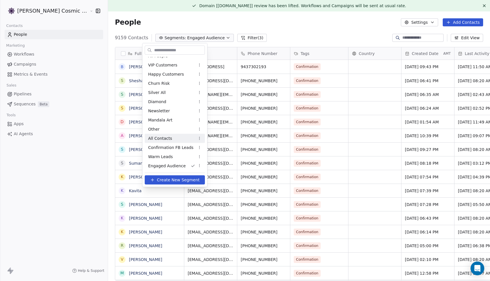
scroll to position [42, 0]
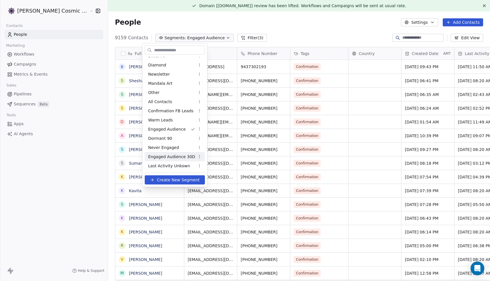
click at [180, 157] on span "Engaged Audience 30D" at bounding box center [171, 157] width 47 height 6
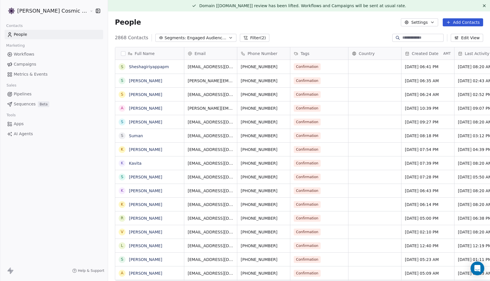
scroll to position [247, 393]
click at [228, 39] on icon "button" at bounding box center [230, 38] width 5 height 5
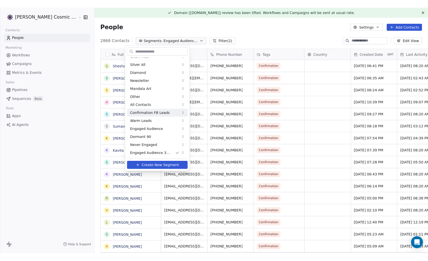
scroll to position [42, 0]
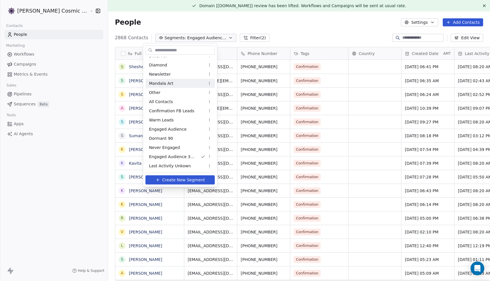
click at [285, 32] on html "Sumit Upreti Cosmic Academy LLP Contacts People Marketing Workflows Campaigns M…" at bounding box center [245, 140] width 490 height 281
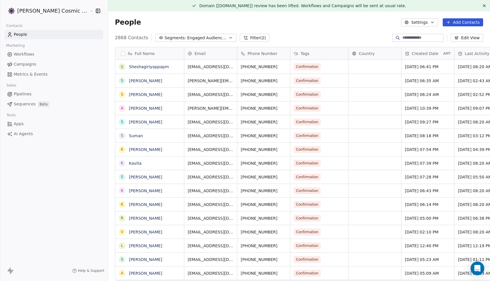
click at [27, 66] on span "Campaigns" at bounding box center [25, 64] width 22 height 6
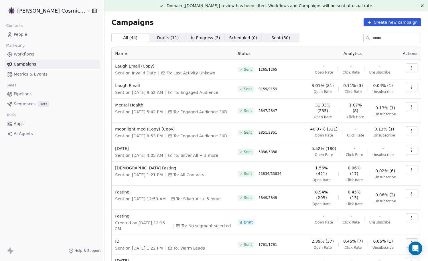
click at [411, 67] on icon "button" at bounding box center [411, 68] width 5 height 5
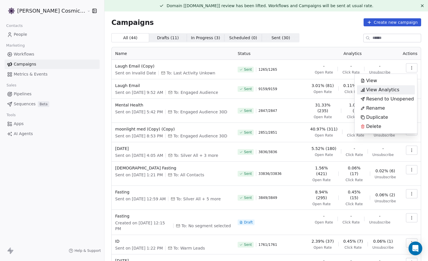
click at [383, 87] on span "View Analytics" at bounding box center [382, 89] width 33 height 7
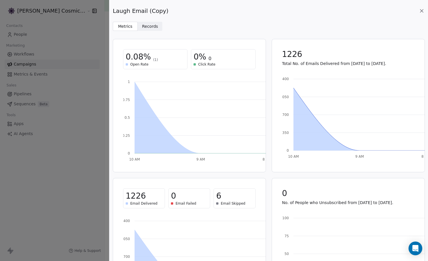
click at [150, 26] on span "Records" at bounding box center [150, 26] width 16 height 6
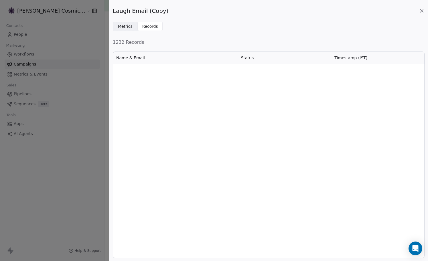
scroll to position [3212, 0]
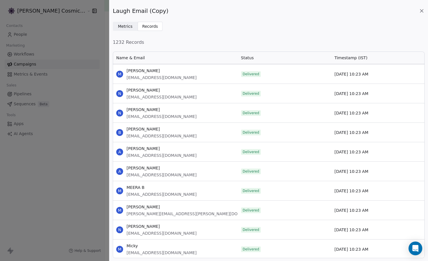
click at [421, 9] on icon at bounding box center [422, 11] width 6 height 6
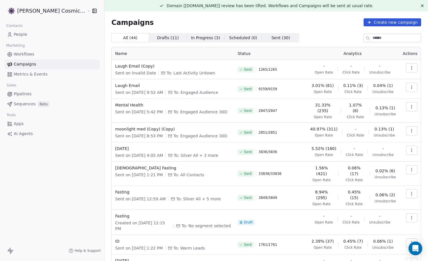
click at [414, 69] on button "button" at bounding box center [411, 67] width 11 height 9
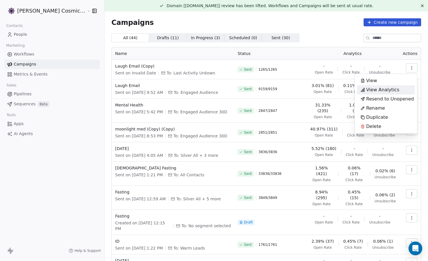
click at [383, 90] on span "View Analytics" at bounding box center [382, 89] width 33 height 7
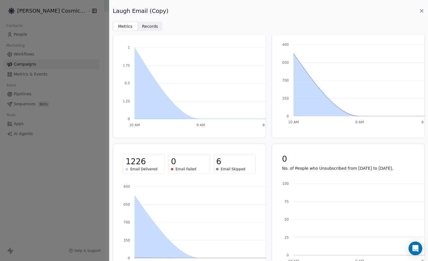
scroll to position [54, 0]
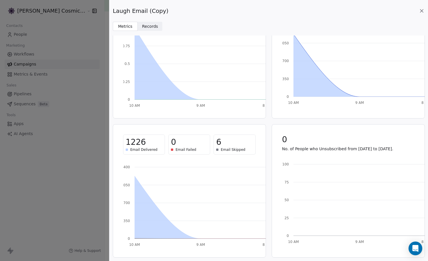
click at [148, 26] on span "Records" at bounding box center [150, 26] width 16 height 6
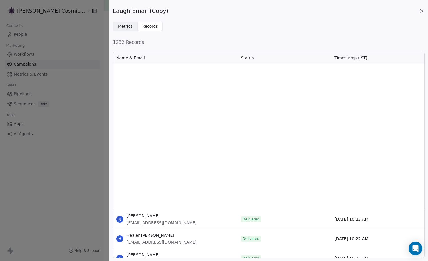
scroll to position [4186, 0]
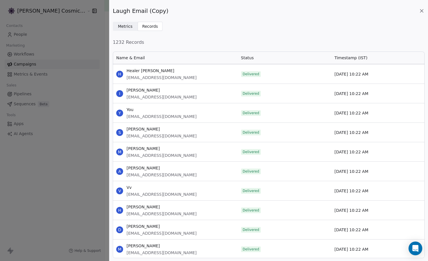
click at [421, 11] on icon at bounding box center [422, 11] width 6 height 6
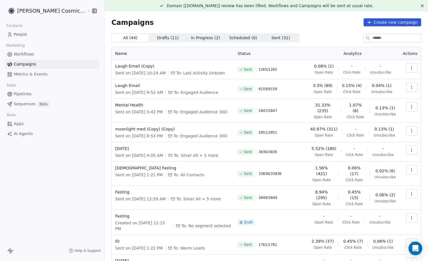
click at [26, 35] on span "People" at bounding box center [20, 34] width 13 height 6
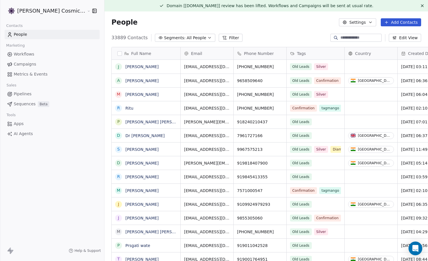
scroll to position [230, 334]
click at [350, 38] on input at bounding box center [360, 38] width 40 height 6
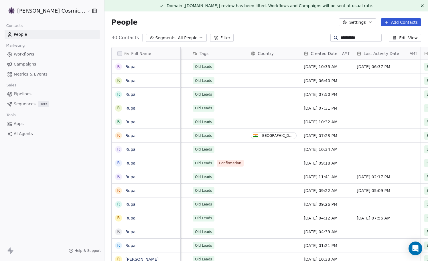
scroll to position [0, 0]
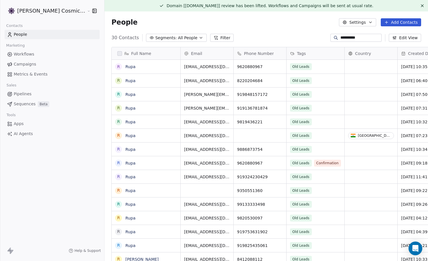
type input "**********"
